Goal: Information Seeking & Learning: Learn about a topic

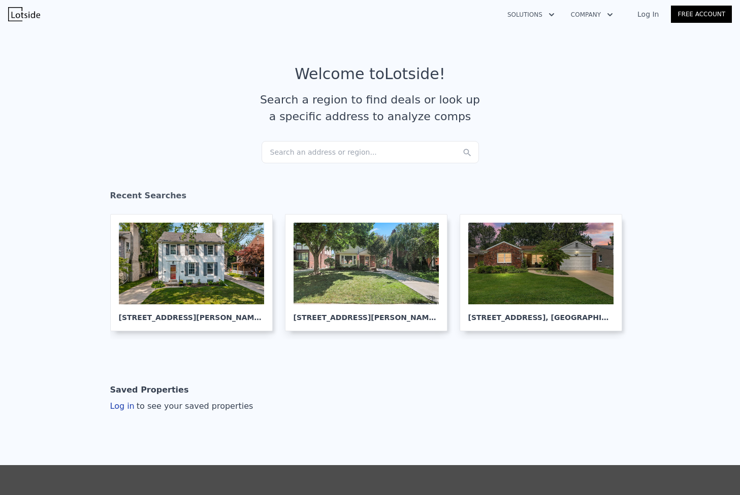
click at [326, 150] on div "Search an address or region..." at bounding box center [369, 152] width 217 height 22
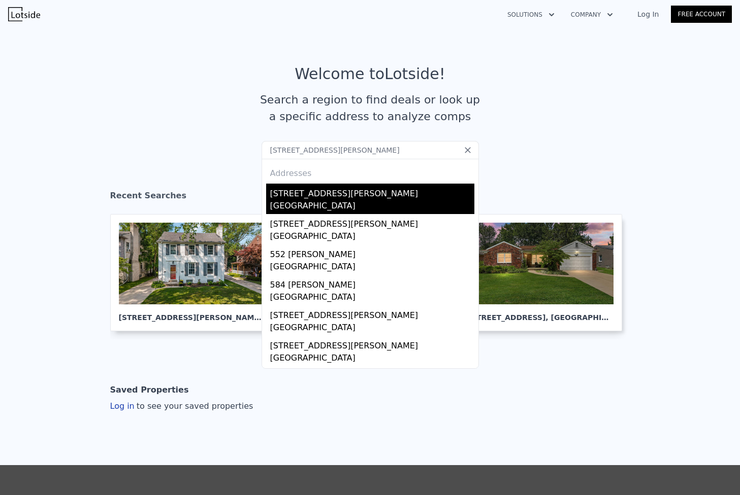
type input "[STREET_ADDRESS][PERSON_NAME]"
click at [311, 201] on div "[GEOGRAPHIC_DATA]" at bounding box center [372, 207] width 204 height 14
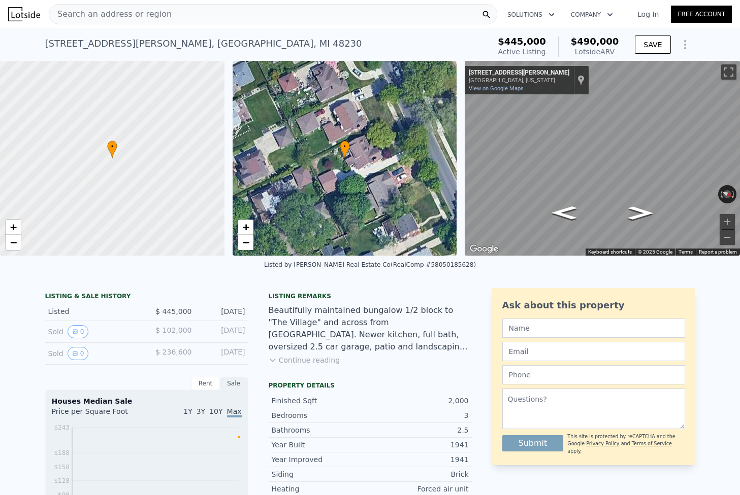
scroll to position [8, 0]
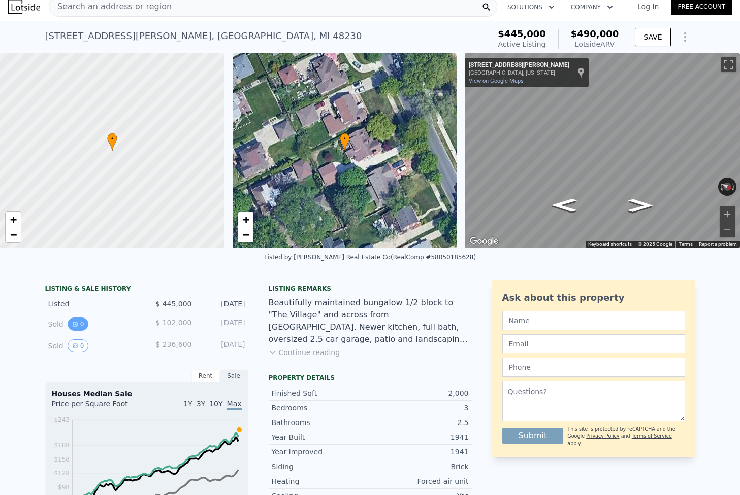
click at [74, 325] on icon "View historical data" at bounding box center [75, 324] width 6 height 6
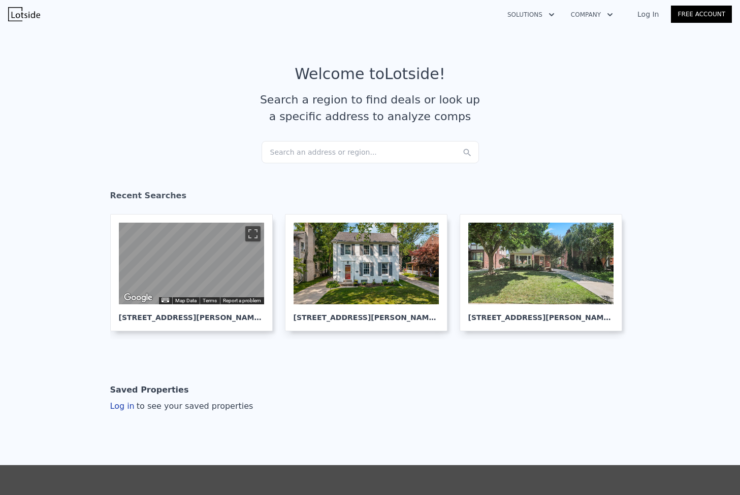
click at [345, 156] on div "Search an address or region..." at bounding box center [369, 152] width 217 height 22
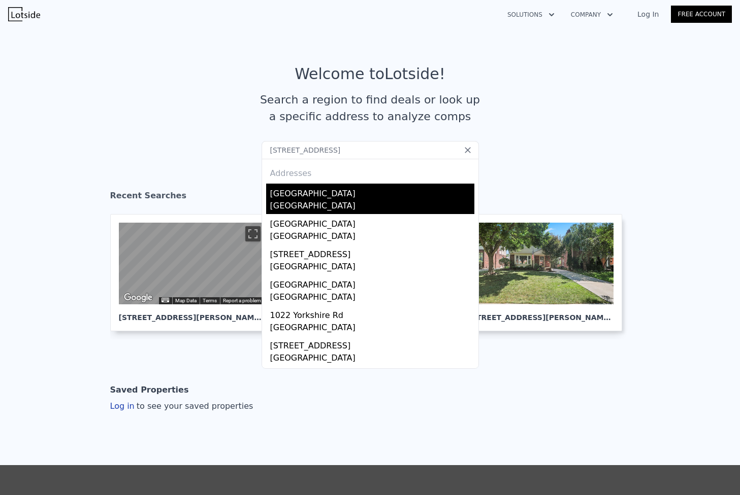
type input "1410 Yorkshire Rd, Grosse Pointe Park, MI 48230"
click at [342, 191] on div "1410 Yorkshire Rd" at bounding box center [372, 192] width 204 height 16
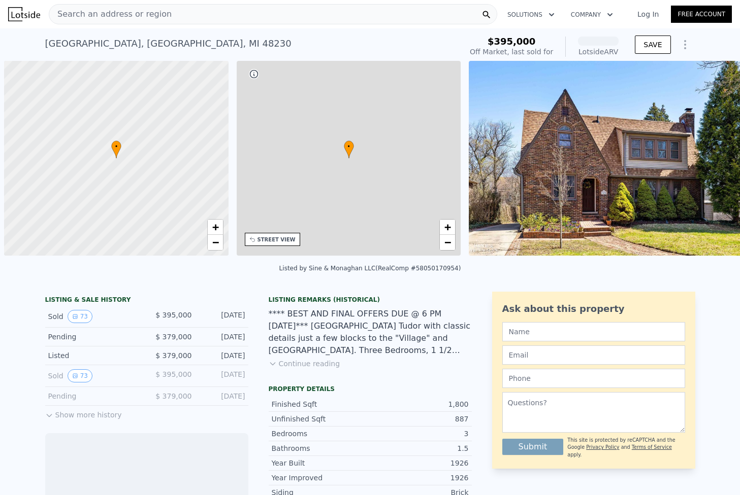
scroll to position [0, 4]
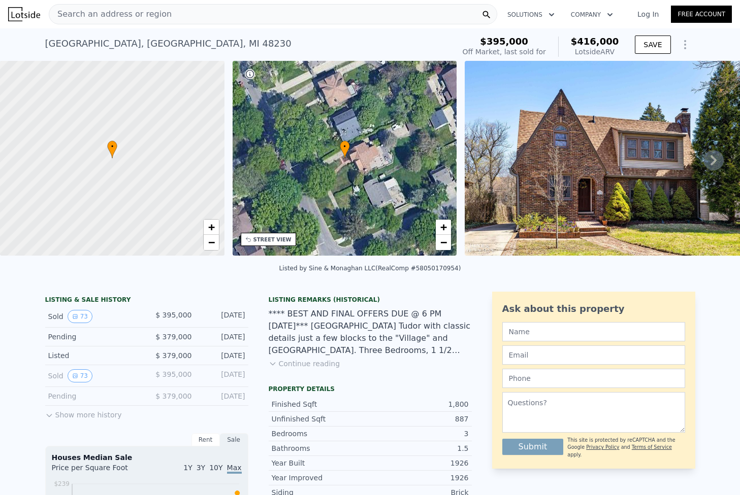
click at [626, 183] on img at bounding box center [611, 158] width 292 height 195
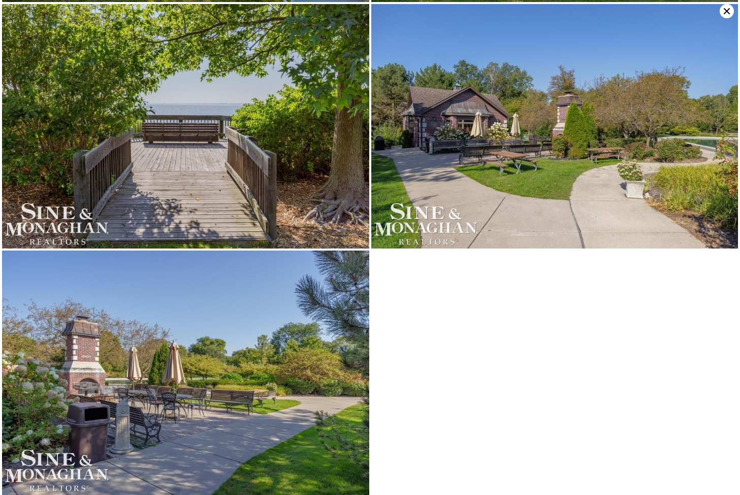
scroll to position [8688, 0]
